Goal: Task Accomplishment & Management: Manage account settings

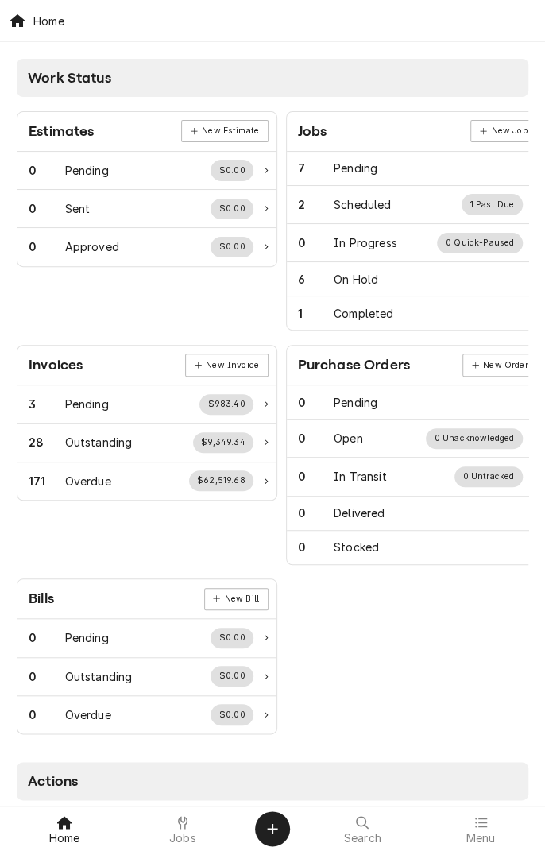
click at [185, 799] on div at bounding box center [182, 822] width 19 height 19
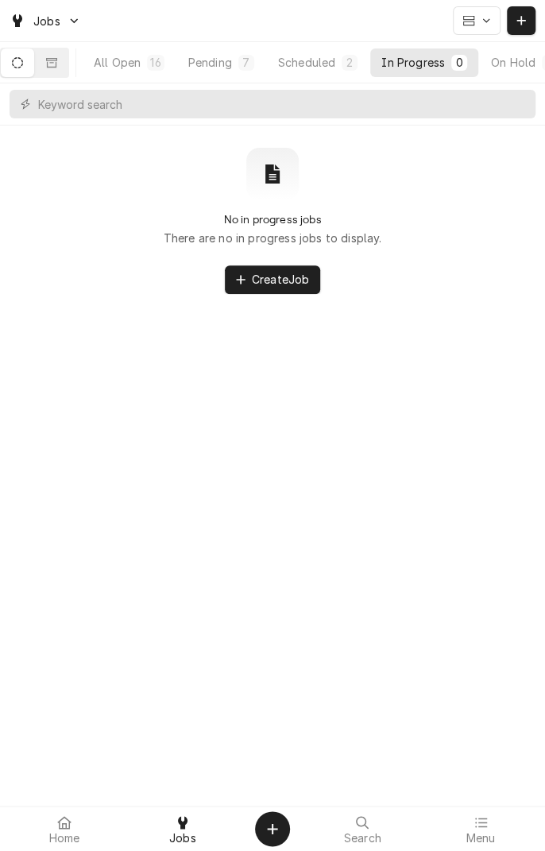
click at [23, 67] on icon "Dynamic Content Wrapper" at bounding box center [17, 62] width 11 height 11
click at [21, 58] on button "Dynamic Content Wrapper" at bounding box center [17, 62] width 33 height 29
click at [141, 62] on div "All Open" at bounding box center [117, 62] width 47 height 17
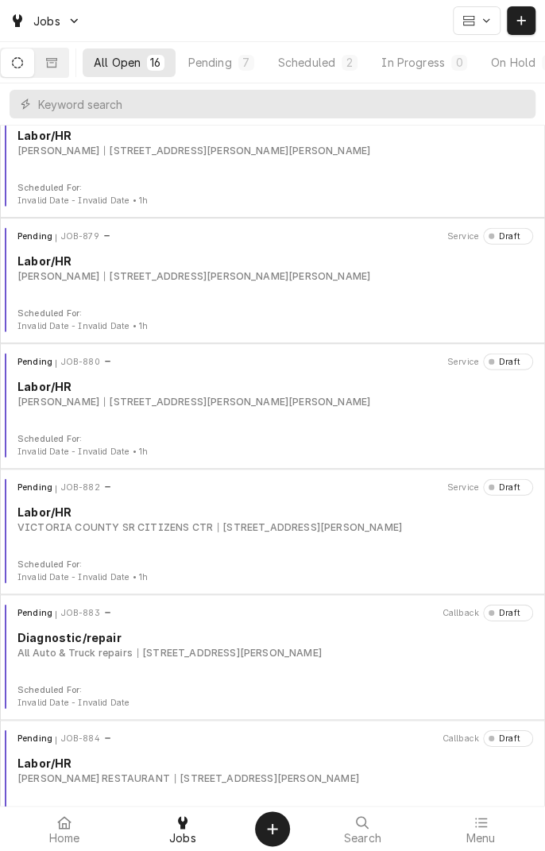
scroll to position [1328, 0]
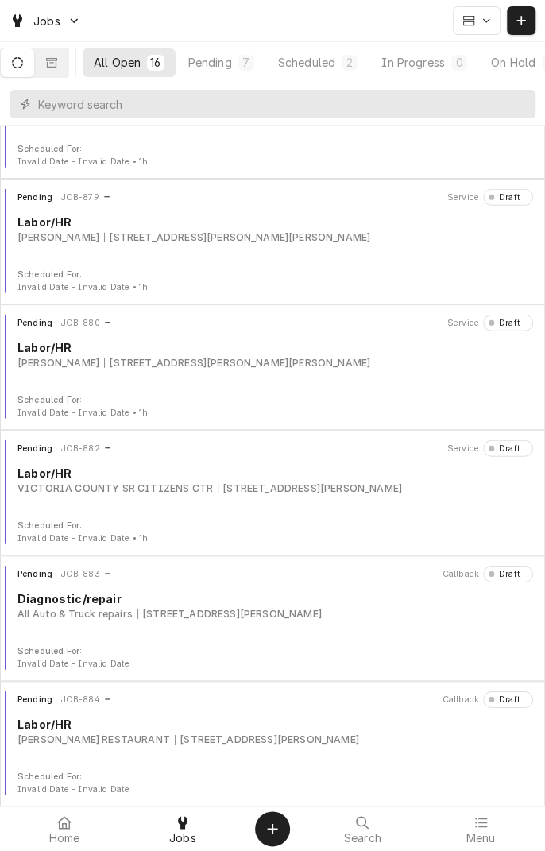
click at [131, 621] on div "Pending JOB-883 Callback Draft Diagnostic/repair All Auto & Truck repairs 8102 …" at bounding box center [272, 605] width 532 height 79
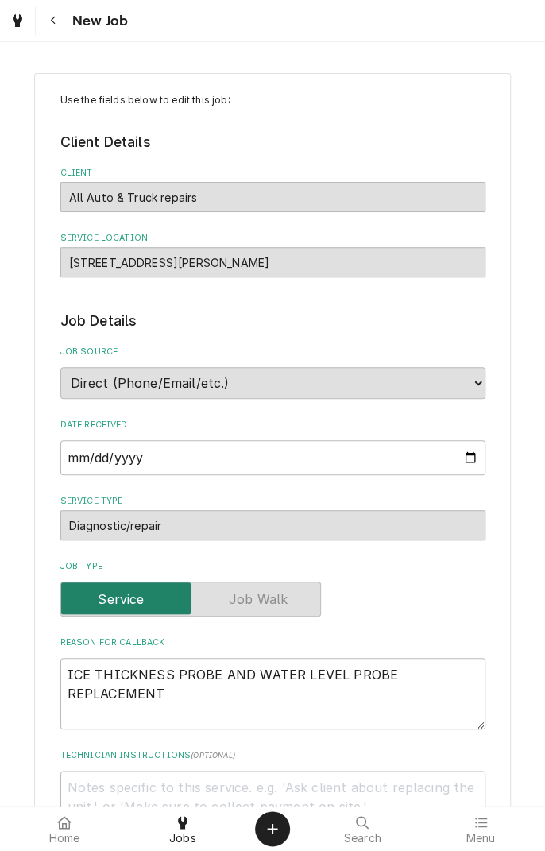
type textarea "x"
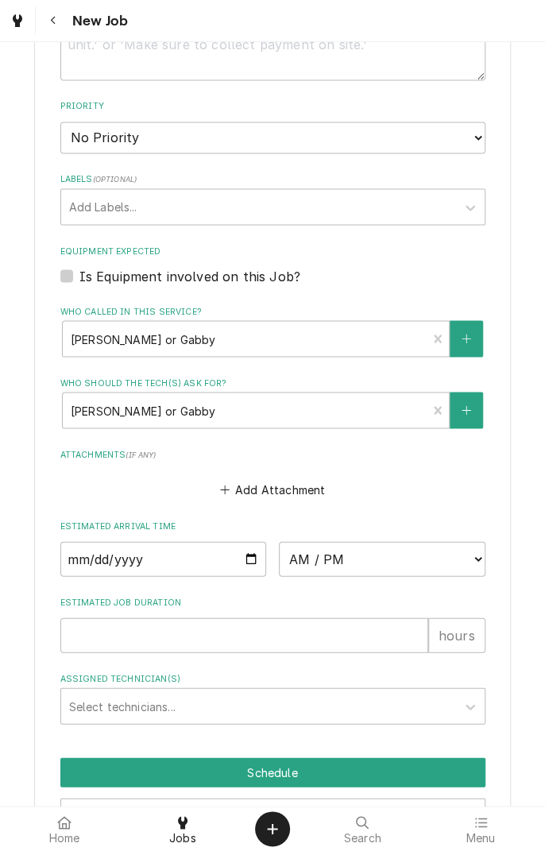
scroll to position [858, 0]
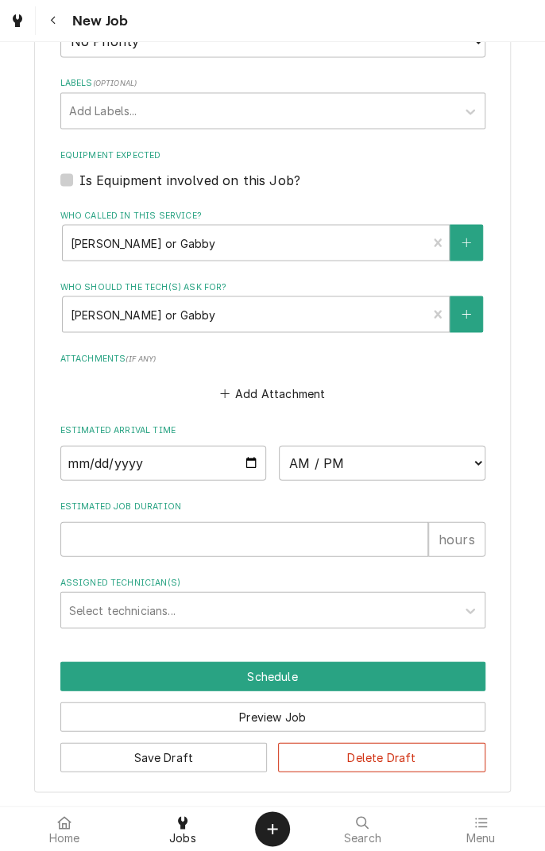
click at [52, 22] on icon "Navigate back" at bounding box center [53, 20] width 7 height 11
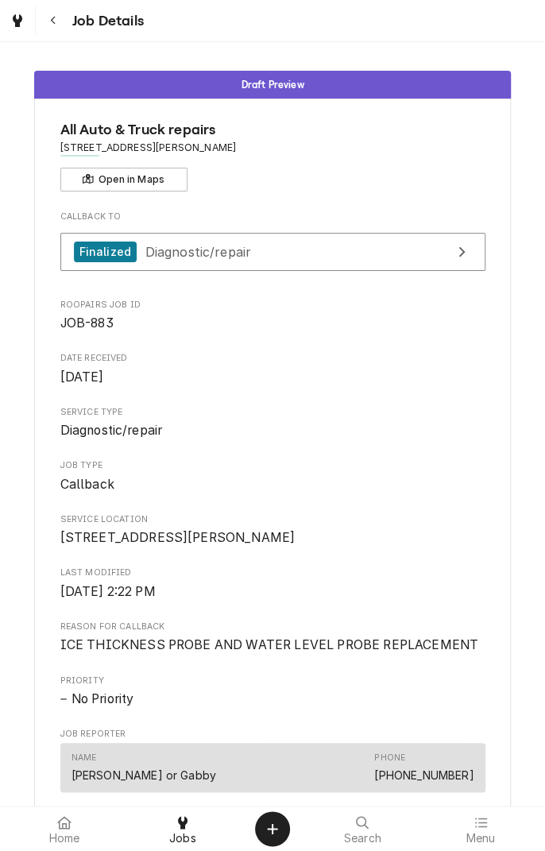
click at [54, 17] on icon "Navigate back" at bounding box center [52, 21] width 5 height 9
